Goal: Check status: Check status

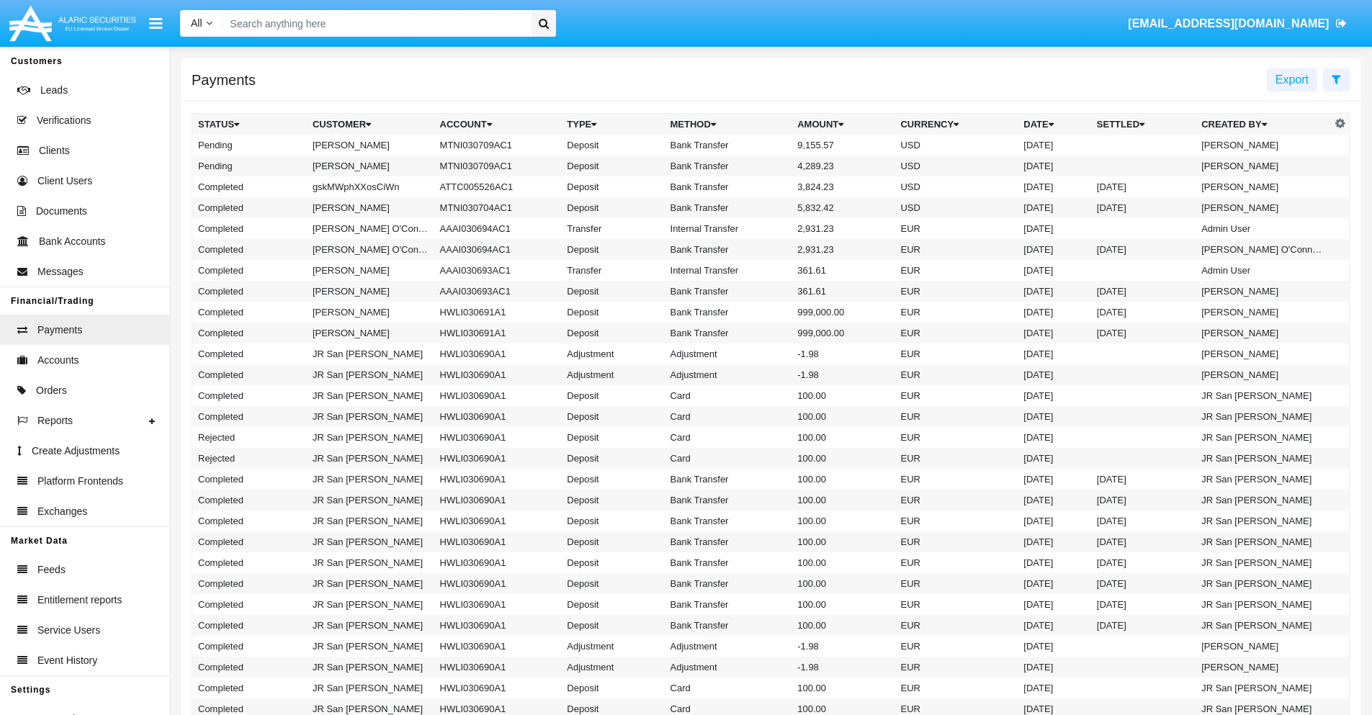
click at [1336, 78] on icon at bounding box center [1335, 79] width 9 height 12
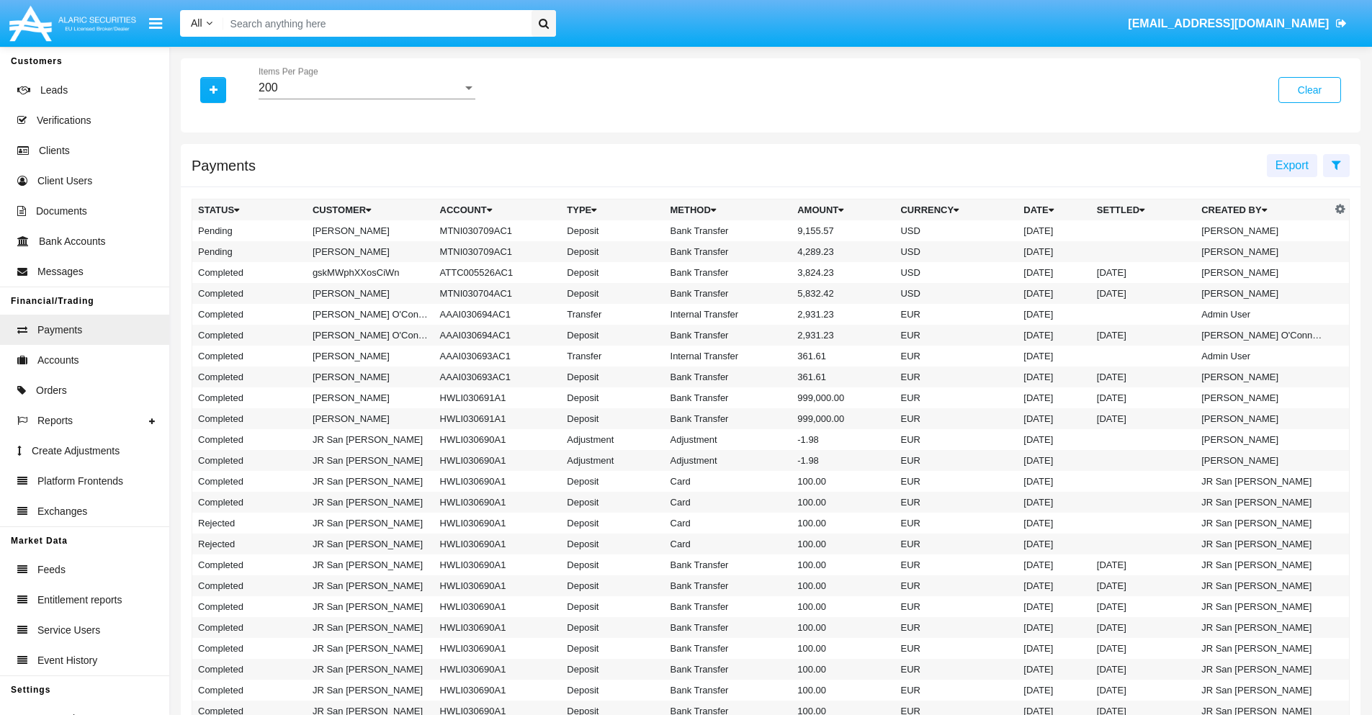
click at [366, 88] on div "200" at bounding box center [360, 87] width 204 height 13
click at [366, 99] on span "10" at bounding box center [366, 98] width 217 height 35
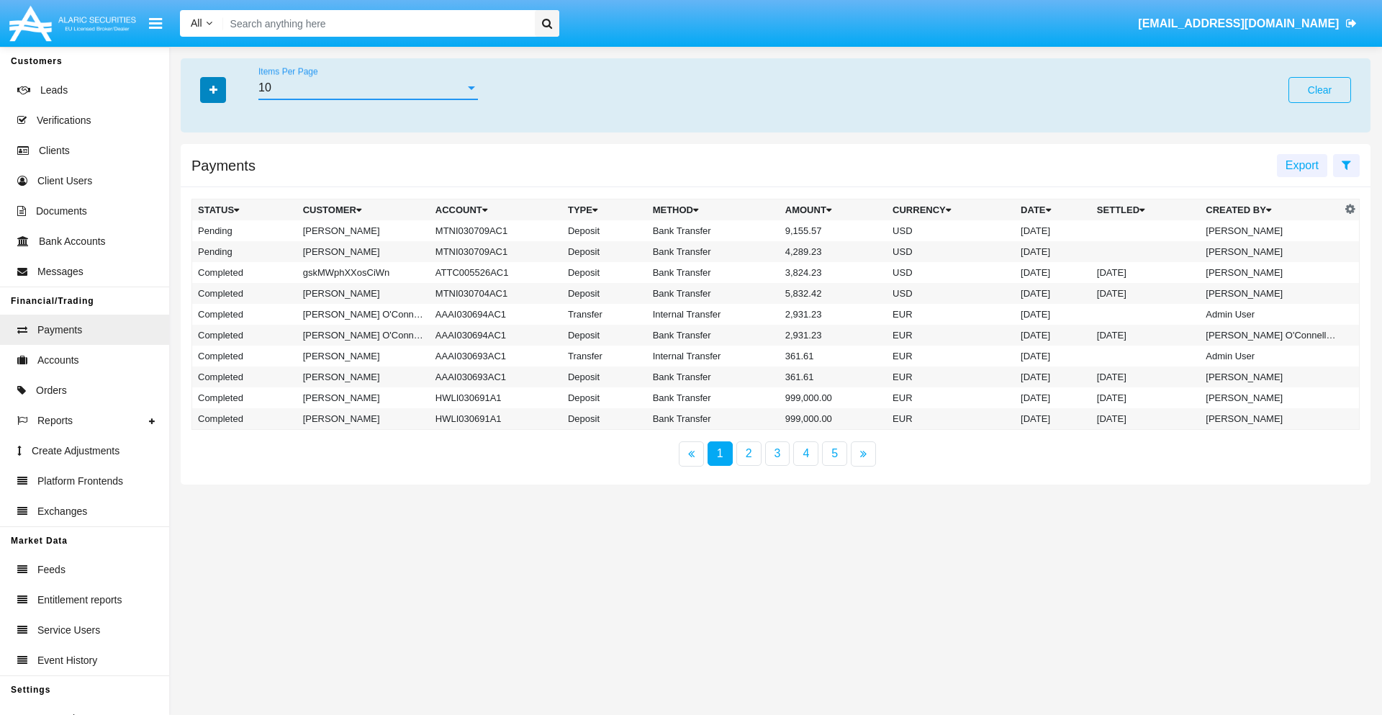
click at [213, 89] on icon "button" at bounding box center [214, 90] width 8 height 10
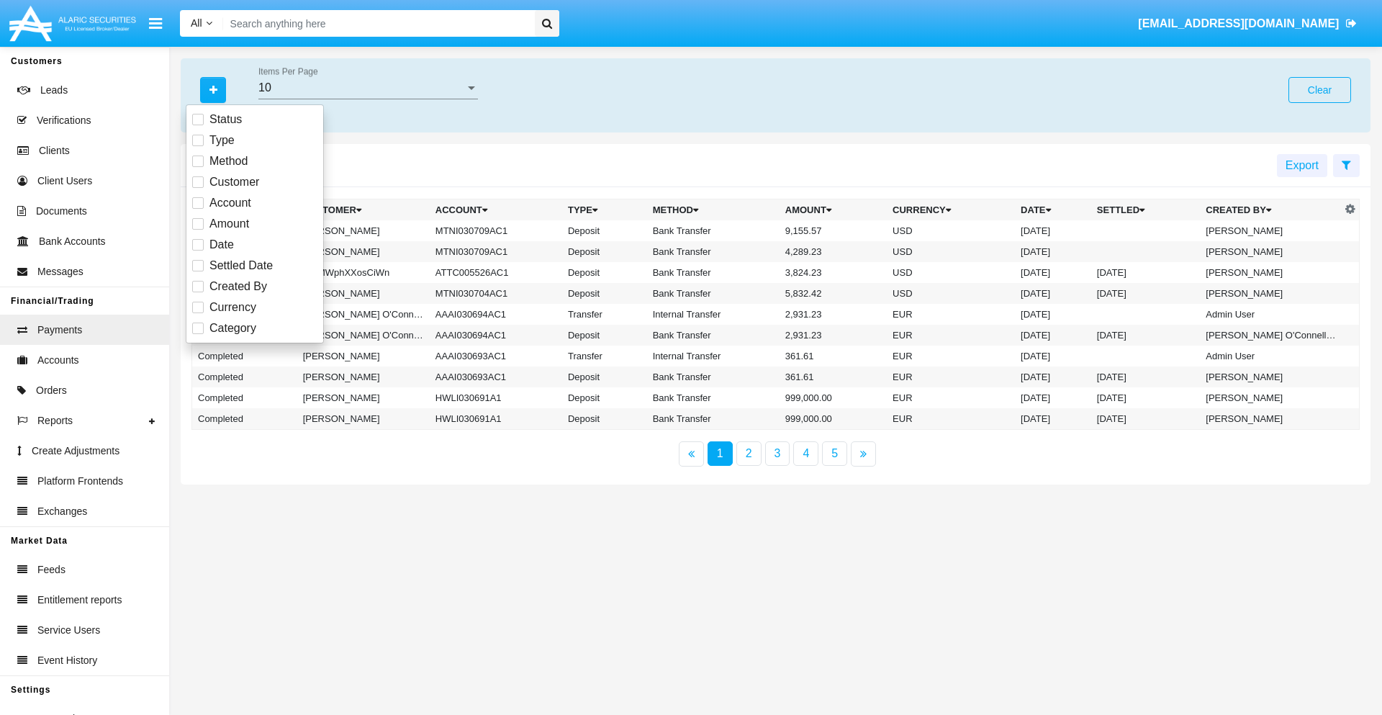
click at [225, 120] on span "Status" at bounding box center [226, 119] width 32 height 17
click at [198, 125] on input "Status" at bounding box center [197, 125] width 1 height 1
checkbox input "true"
click at [213, 89] on icon "button" at bounding box center [214, 90] width 8 height 10
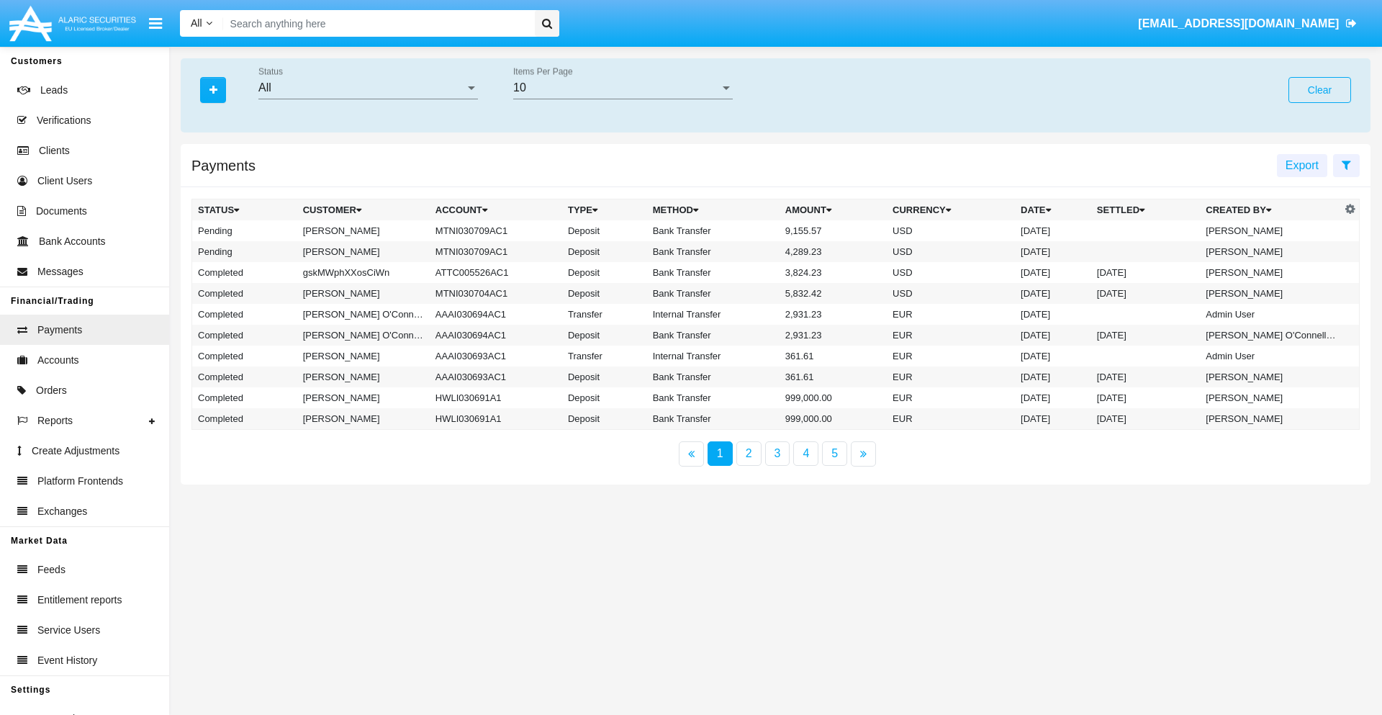
click at [368, 88] on div "All" at bounding box center [361, 87] width 207 height 13
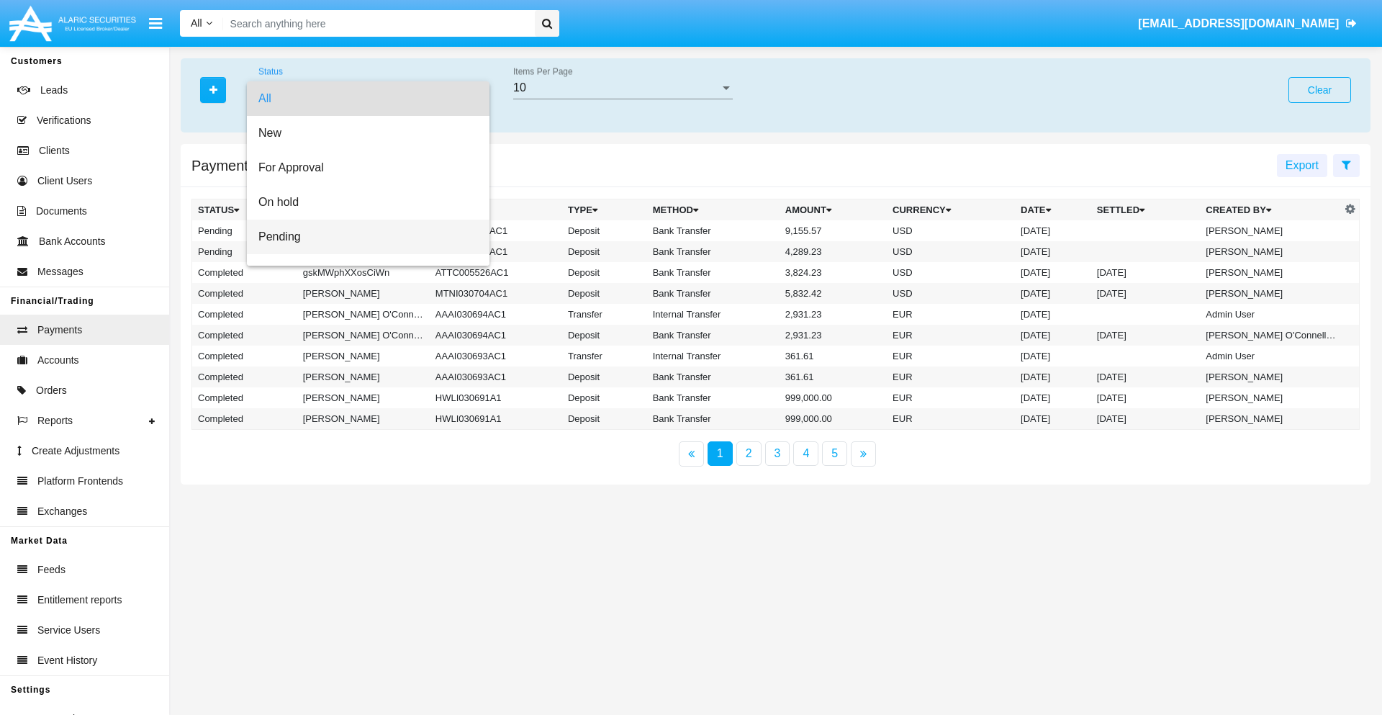
click at [362, 237] on span "Pending" at bounding box center [368, 237] width 220 height 35
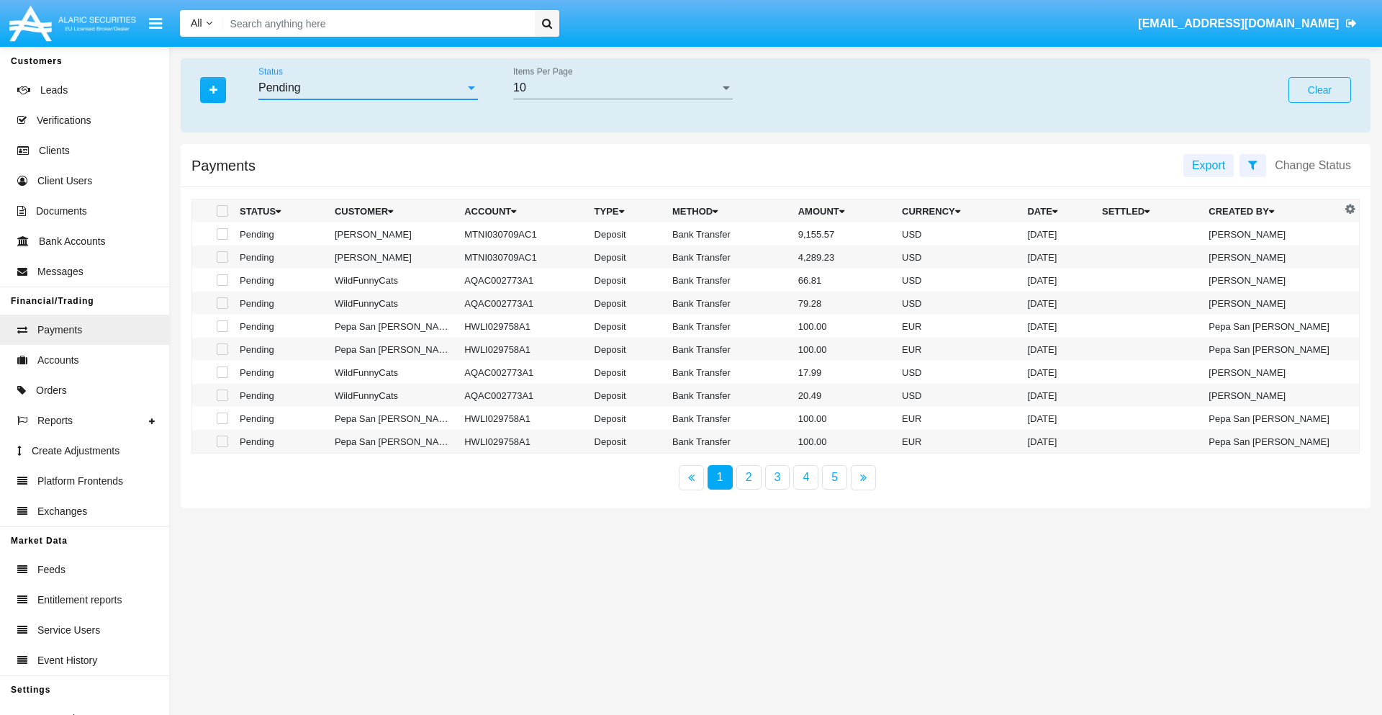
click at [221, 211] on span at bounding box center [223, 211] width 12 height 12
click at [222, 217] on input "checkbox" at bounding box center [222, 217] width 1 height 1
checkbox input "true"
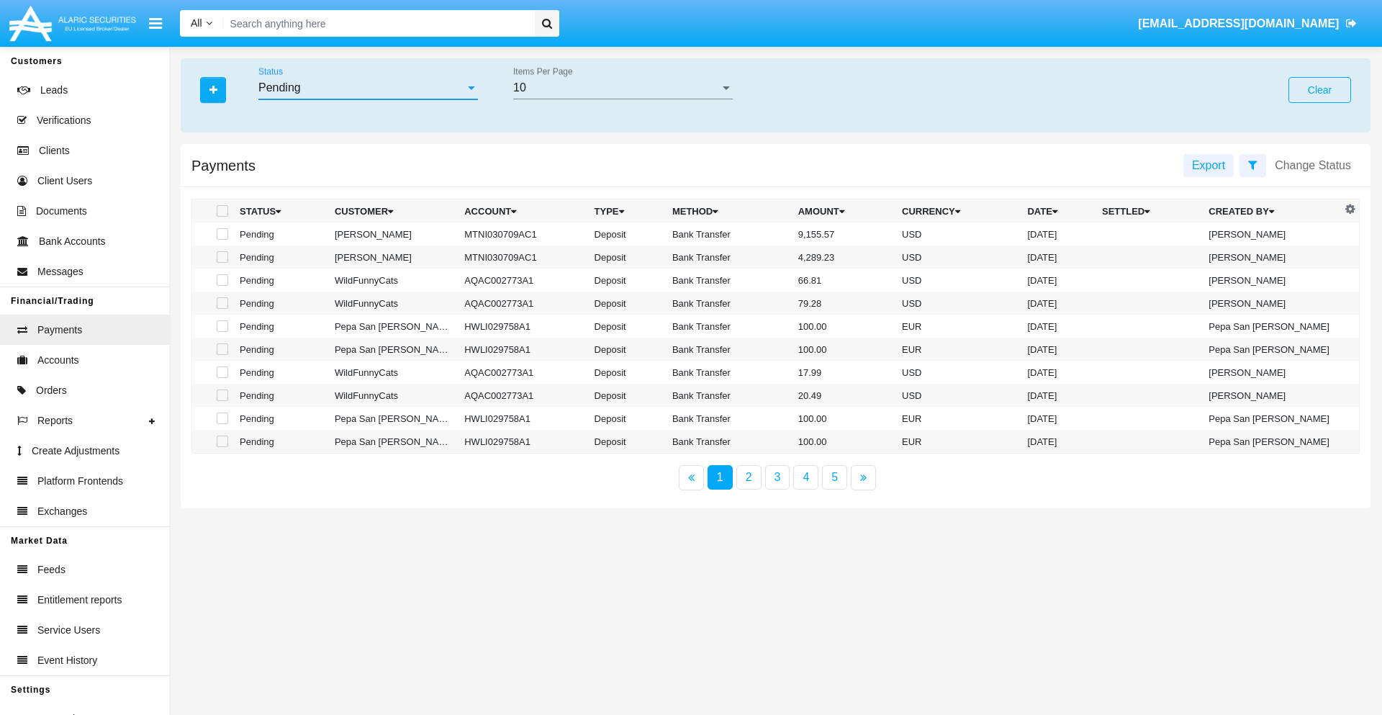
checkbox input "true"
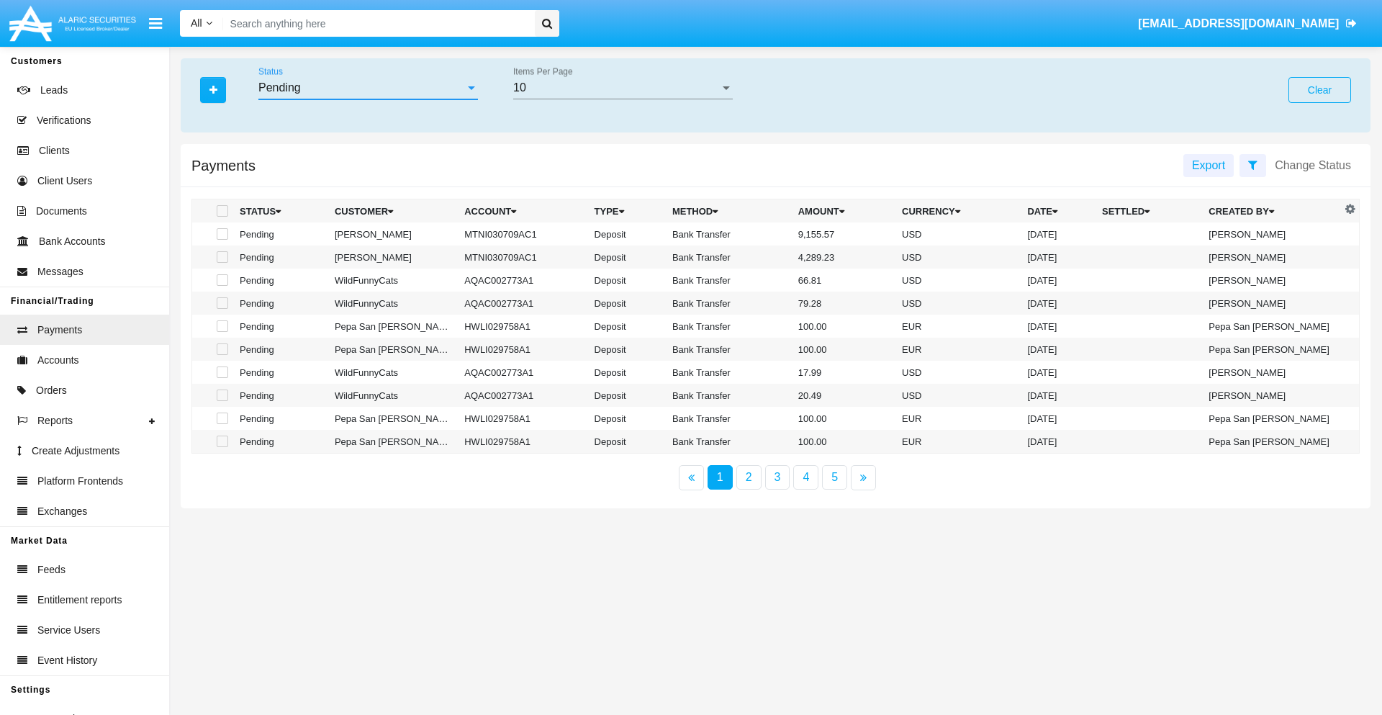
checkbox input "true"
click at [221, 211] on span at bounding box center [223, 211] width 12 height 12
click at [222, 217] on input "checkbox" at bounding box center [222, 217] width 1 height 1
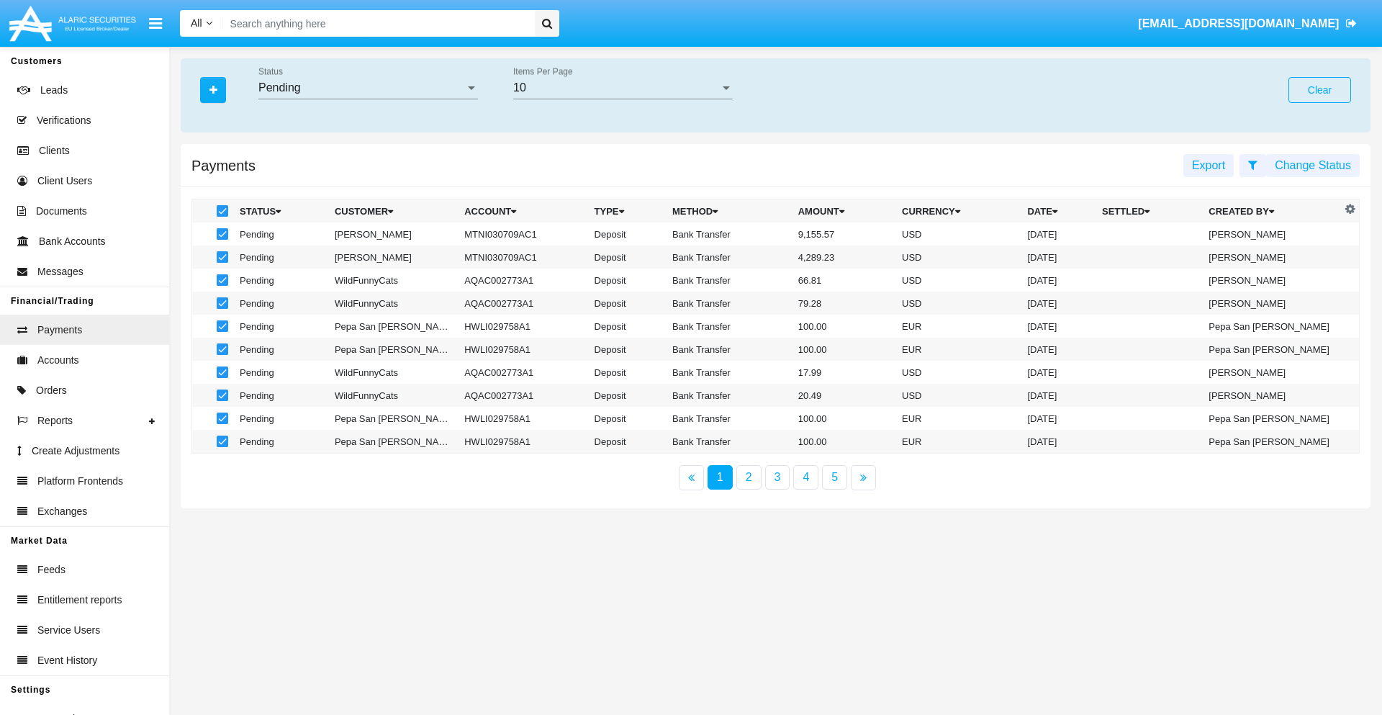
checkbox input "false"
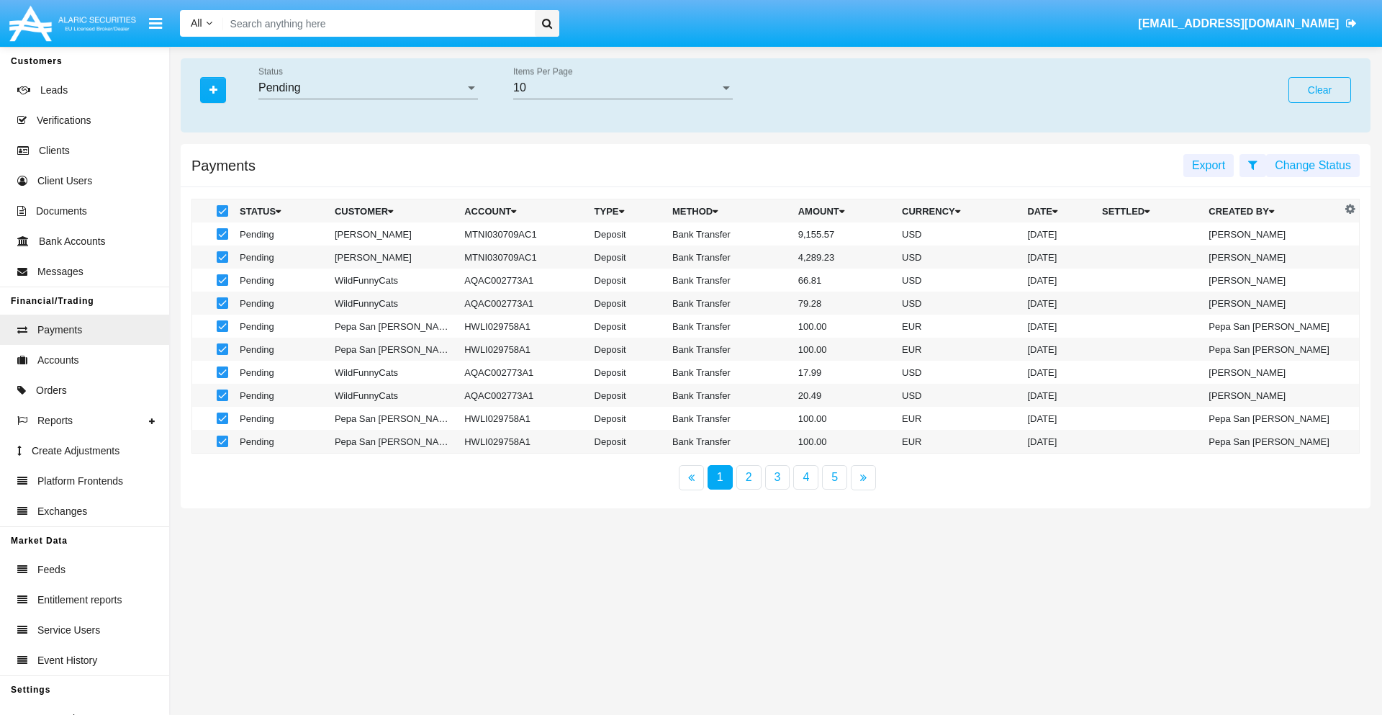
checkbox input "false"
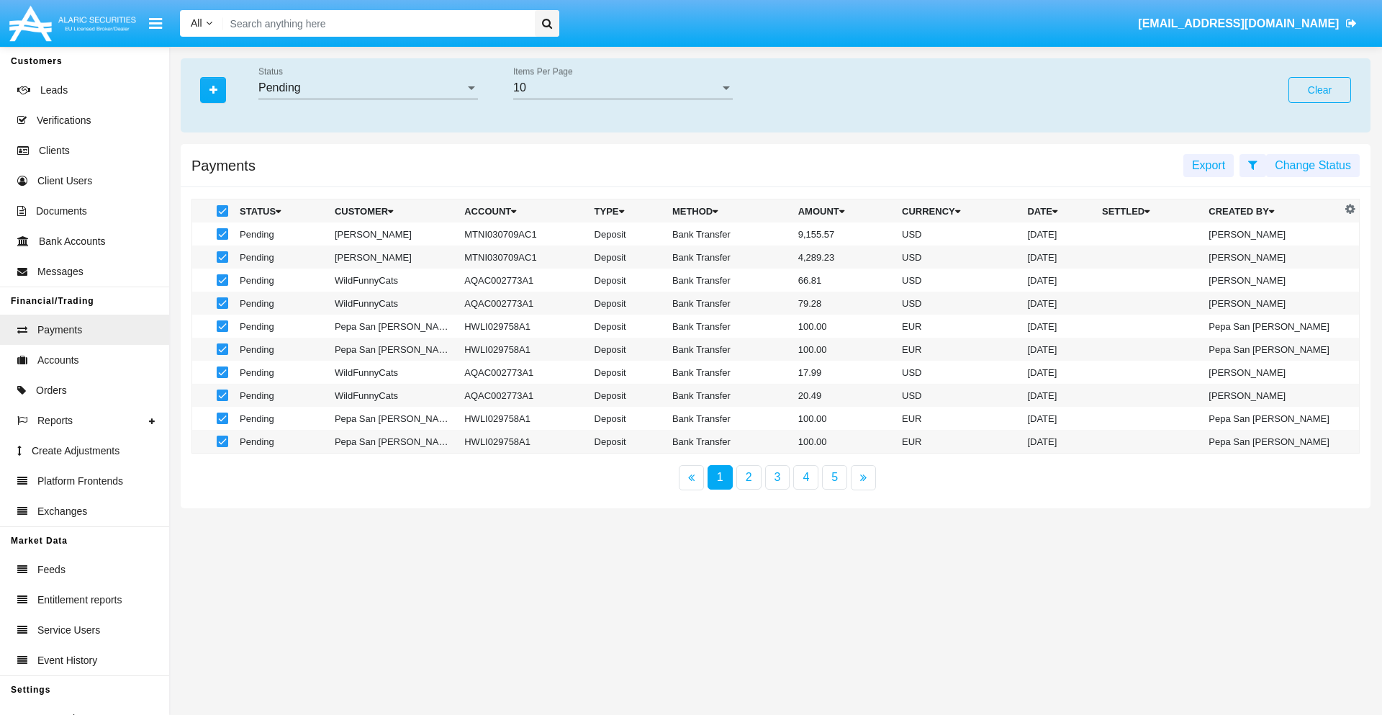
checkbox input "false"
